Goal: Find specific page/section: Find specific page/section

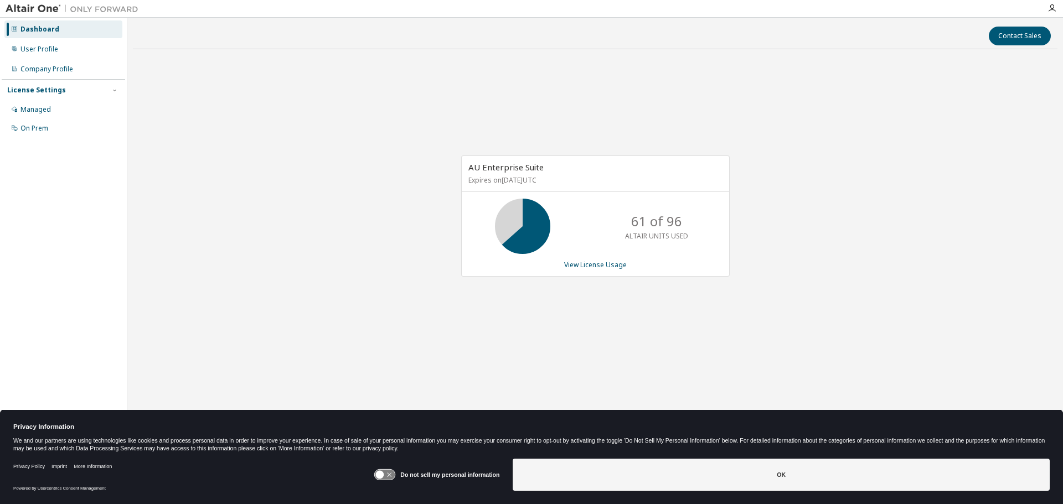
click at [885, 204] on div "AU Enterprise Suite Expires on [DATE] UTC 61 of 96 ALTAIR UNITS USED View Licen…" at bounding box center [595, 222] width 925 height 328
click at [802, 293] on div "AU Enterprise Suite Expires on November 30, 2025 UTC 61 of 96 ALTAIR UNITS USED…" at bounding box center [595, 222] width 925 height 328
click at [800, 126] on div "AU Enterprise Suite Expires on [DATE] UTC 61 of 96 ALTAIR UNITS USED View Licen…" at bounding box center [595, 222] width 925 height 328
